Goal: Transaction & Acquisition: Purchase product/service

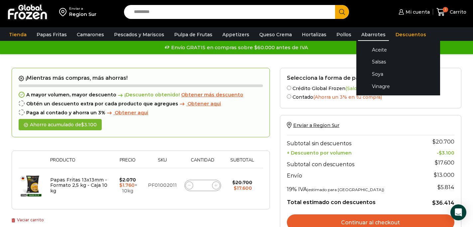
click at [362, 35] on link "Abarrotes" at bounding box center [373, 34] width 31 height 13
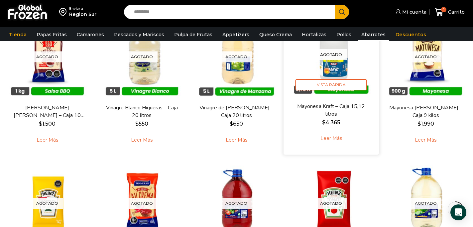
scroll to position [233, 0]
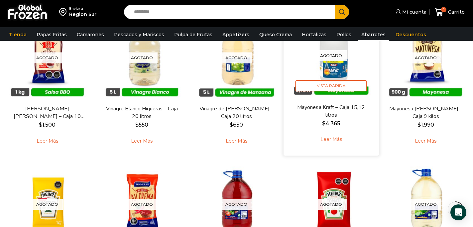
click at [333, 140] on link "Leer más" at bounding box center [331, 140] width 42 height 14
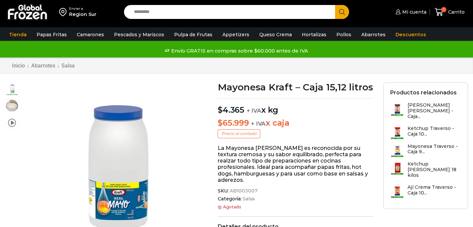
scroll to position [0, 0]
